Goal: Transaction & Acquisition: Obtain resource

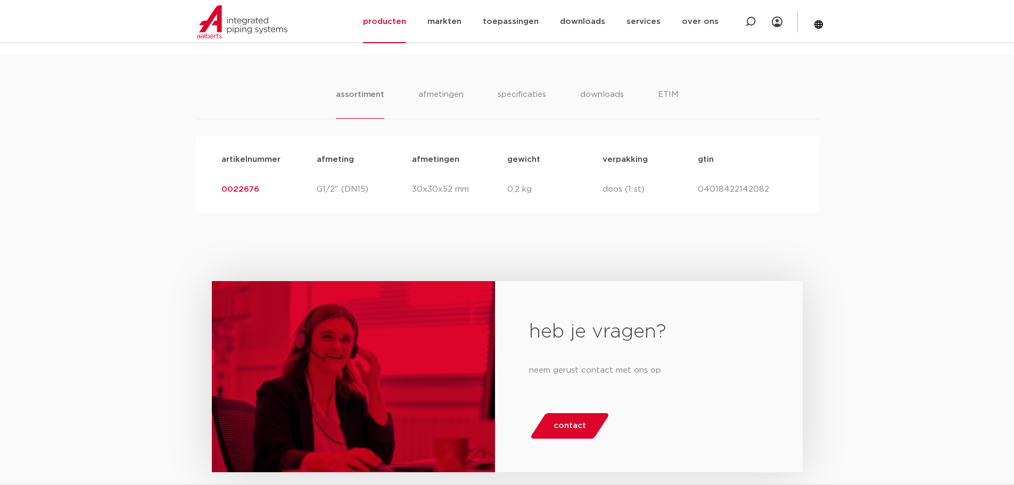
scroll to position [532, 0]
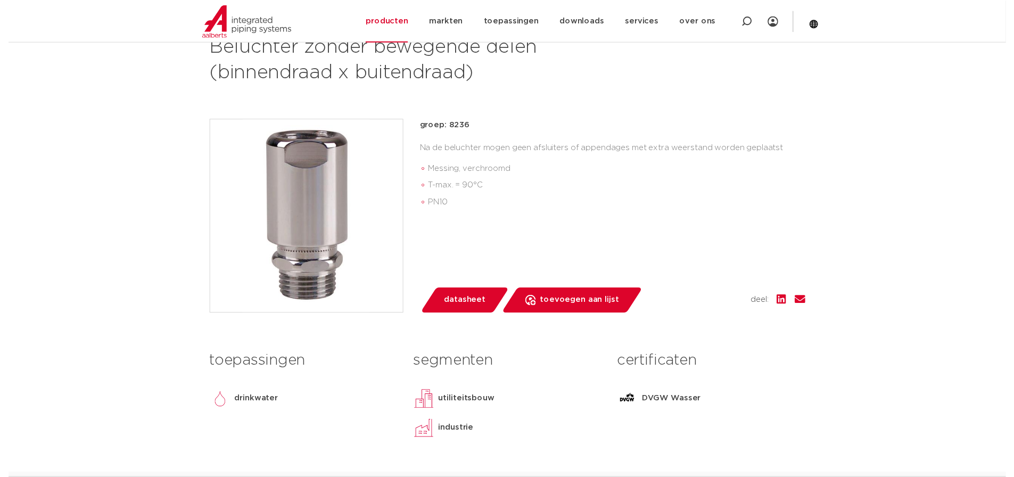
scroll to position [213, 0]
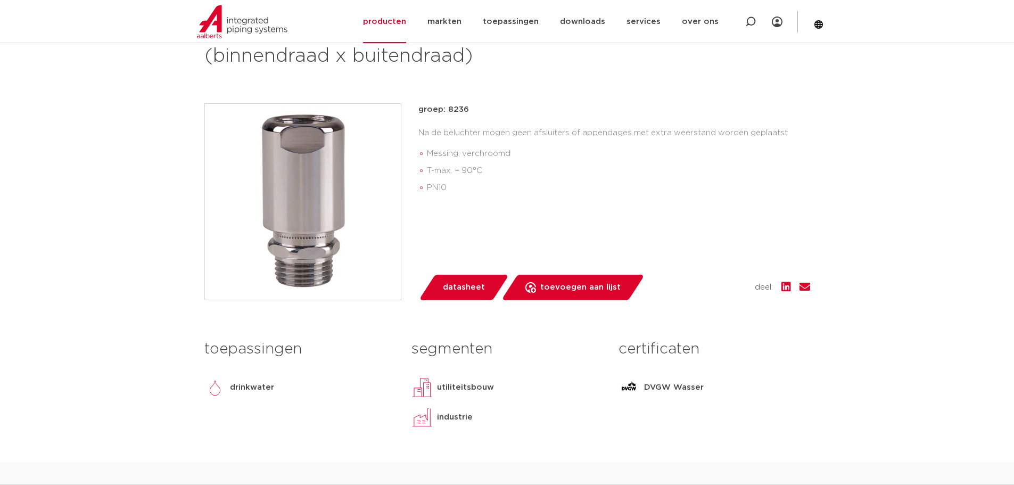
click at [462, 286] on span "datasheet" at bounding box center [464, 287] width 42 height 17
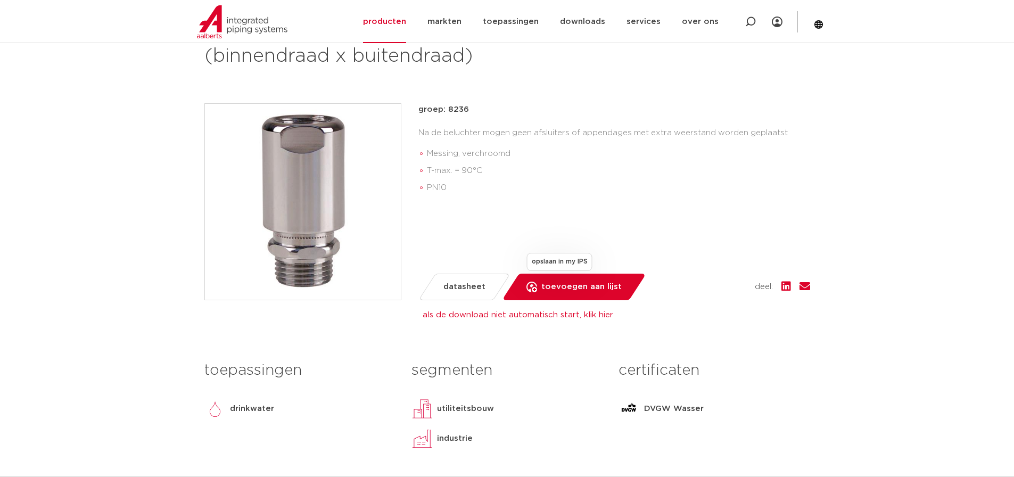
click at [570, 292] on span "toevoegen aan lijst" at bounding box center [581, 286] width 80 height 17
click at [464, 284] on span "datasheet" at bounding box center [464, 286] width 42 height 17
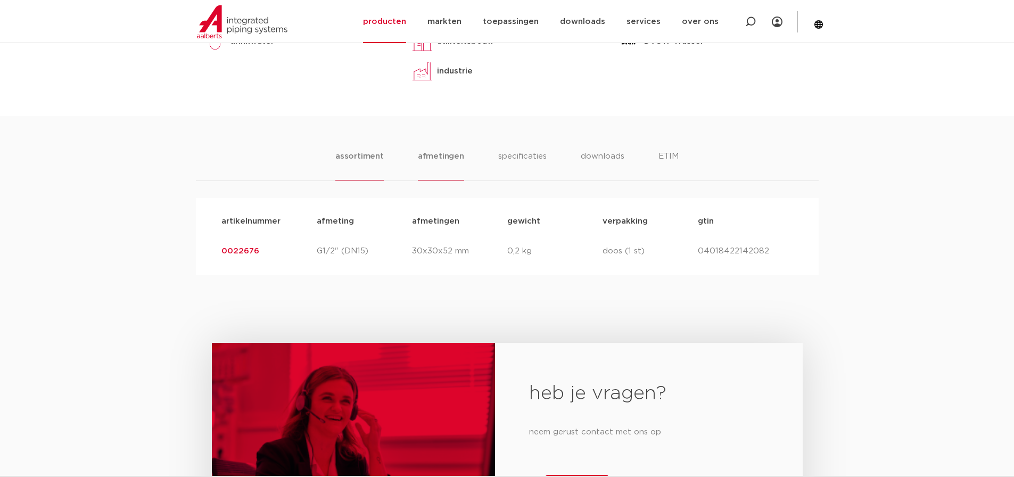
scroll to position [586, 0]
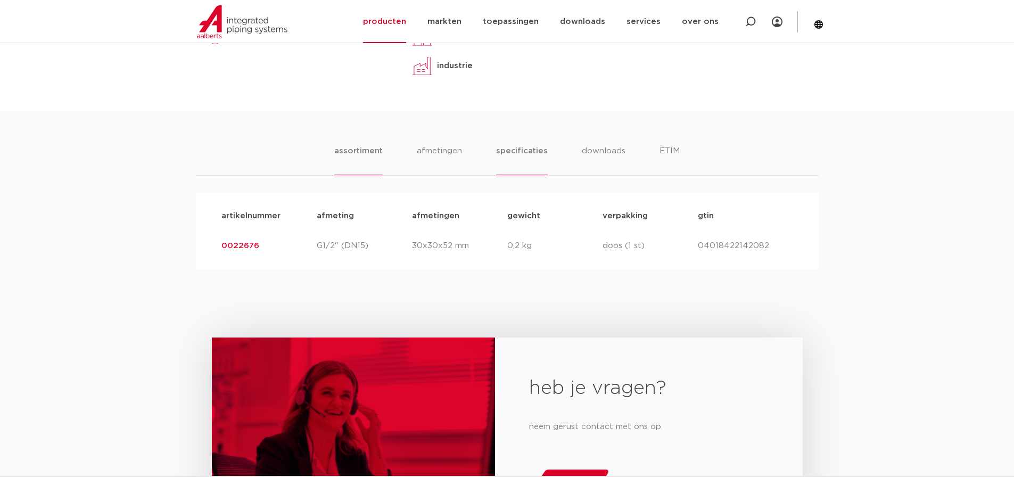
click at [509, 152] on li "specificaties" at bounding box center [521, 160] width 51 height 30
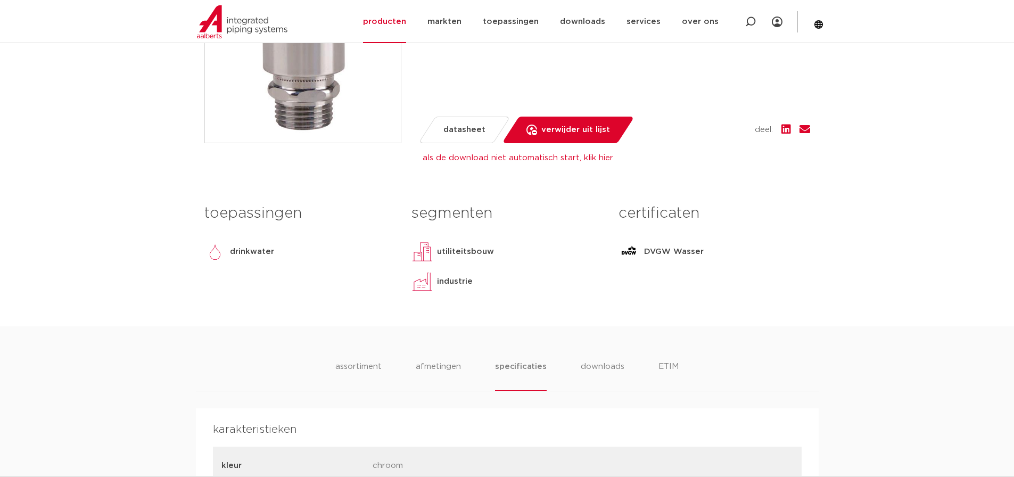
scroll to position [373, 0]
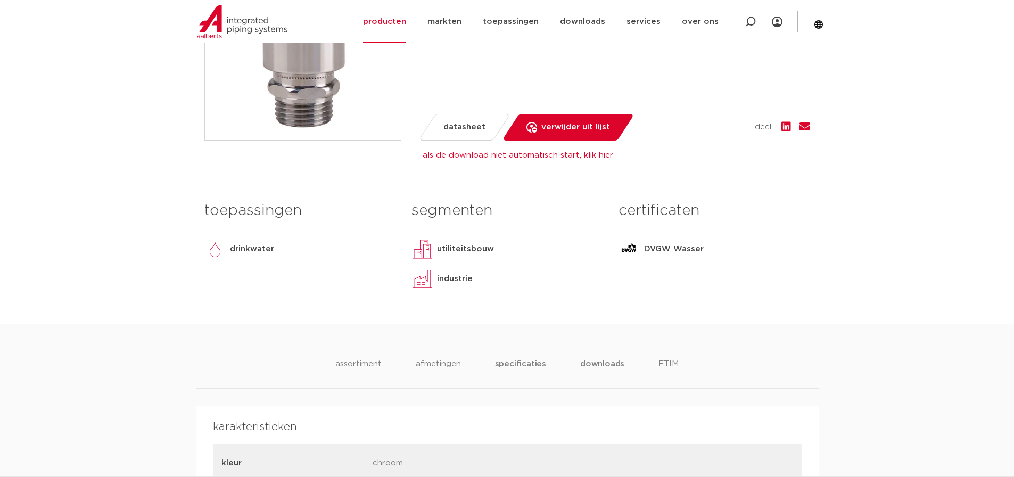
click at [614, 364] on li "downloads" at bounding box center [602, 373] width 44 height 30
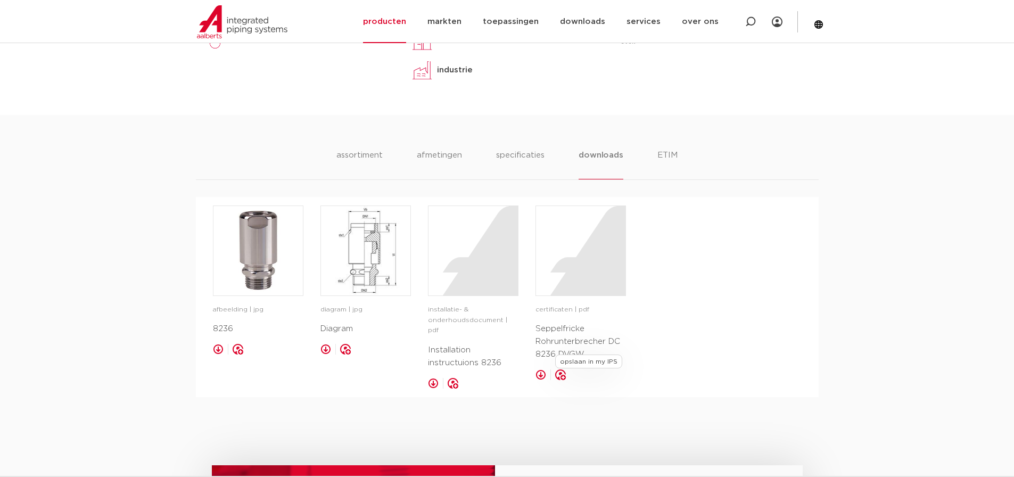
scroll to position [586, 0]
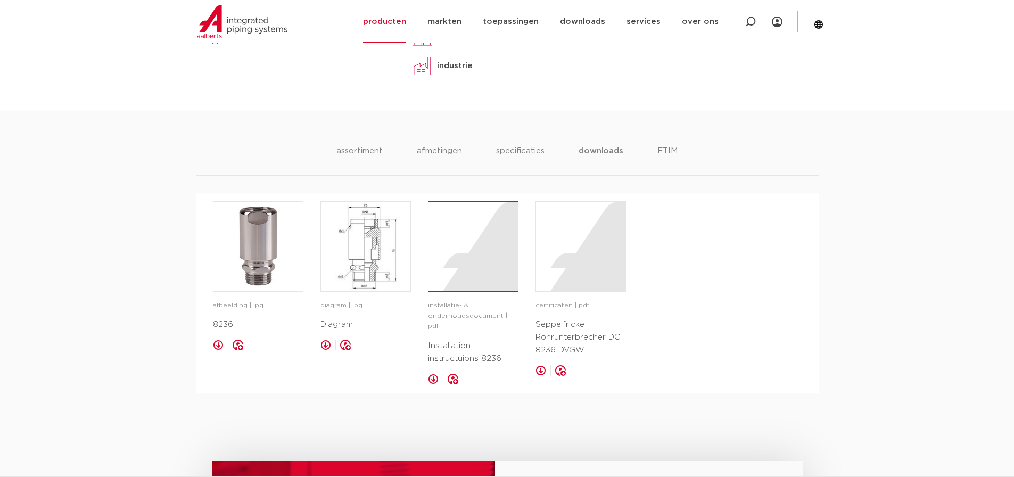
click at [475, 268] on div at bounding box center [473, 246] width 89 height 89
click at [248, 250] on img at bounding box center [257, 246] width 89 height 89
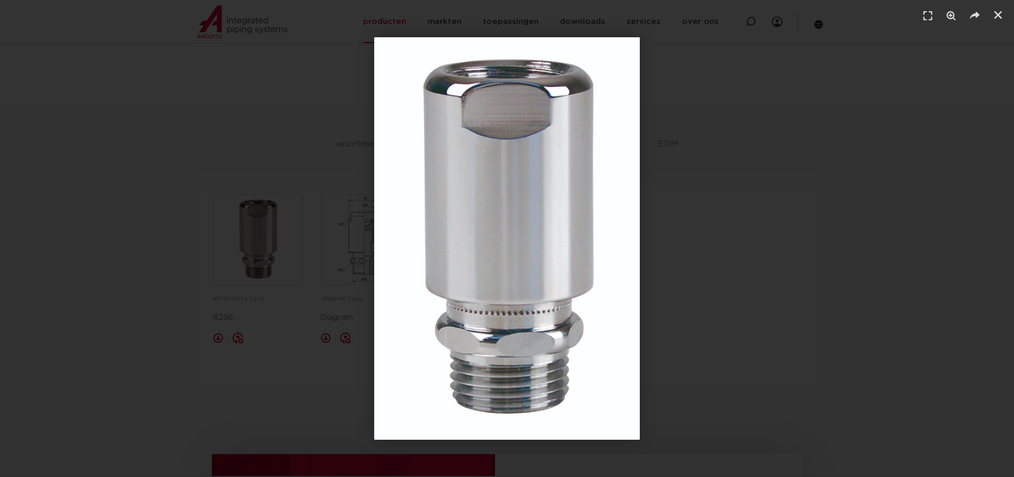
scroll to position [532, 0]
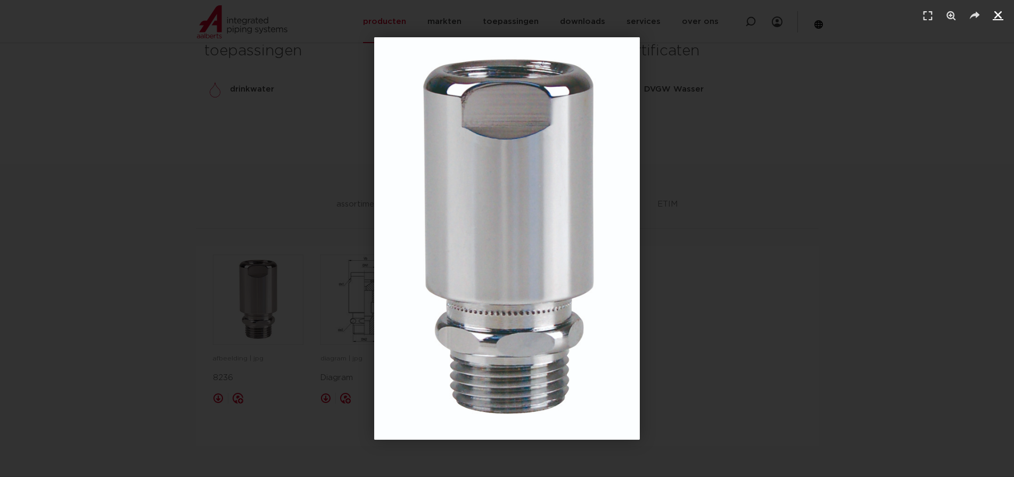
click at [999, 10] on icon "Sluiten (Esc)" at bounding box center [998, 15] width 11 height 11
